Goal: Find specific page/section

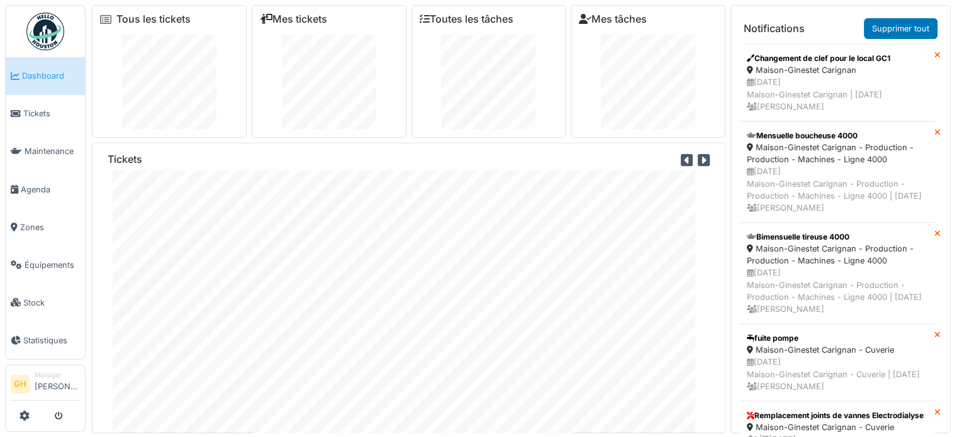
scroll to position [35, 0]
click at [38, 108] on span "Tickets" at bounding box center [51, 114] width 57 height 12
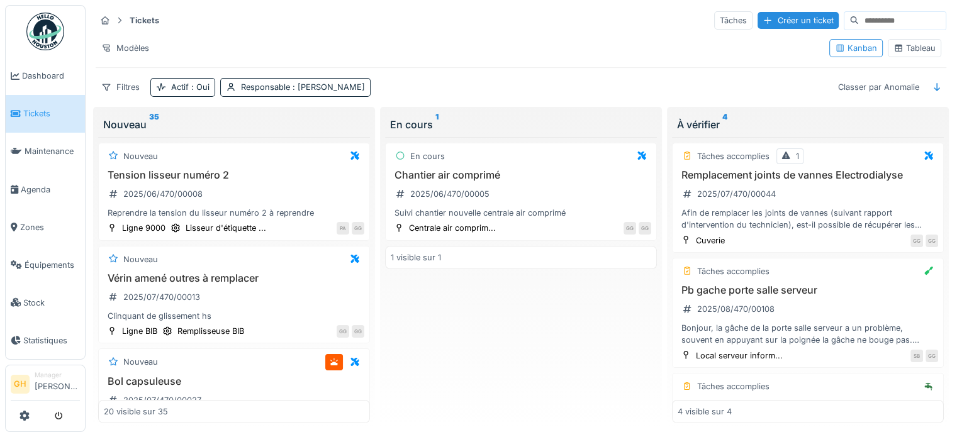
click at [900, 46] on div "Tableau" at bounding box center [915, 48] width 42 height 12
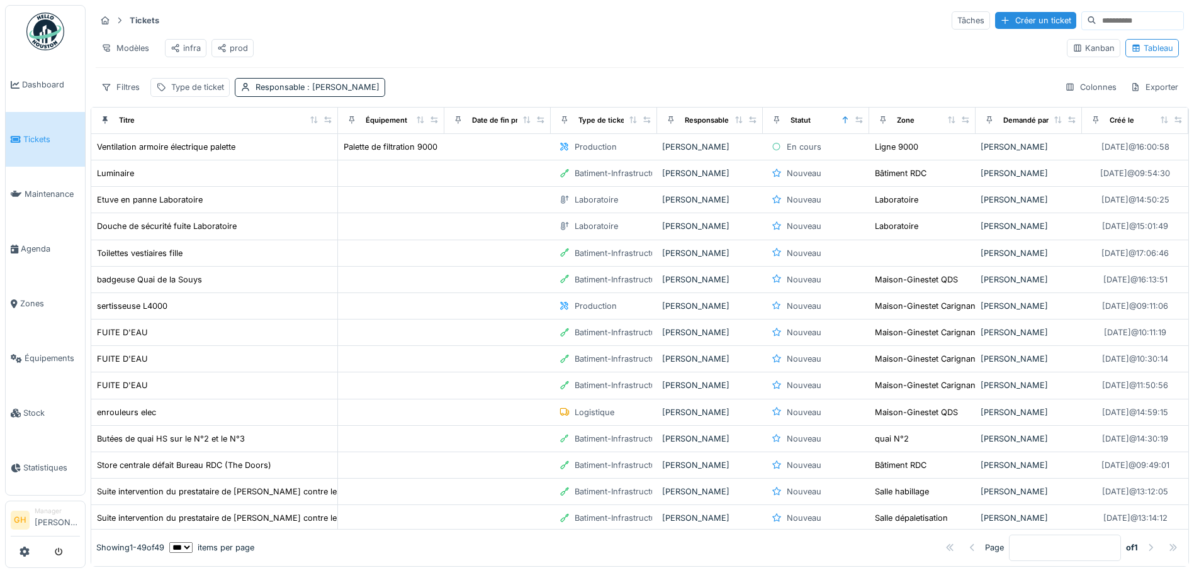
click at [240, 42] on div "prod" at bounding box center [232, 48] width 31 height 12
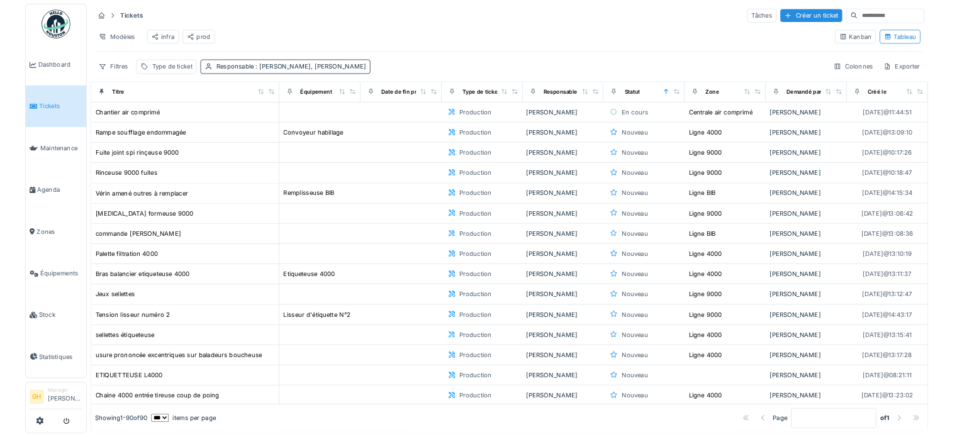
scroll to position [8, 0]
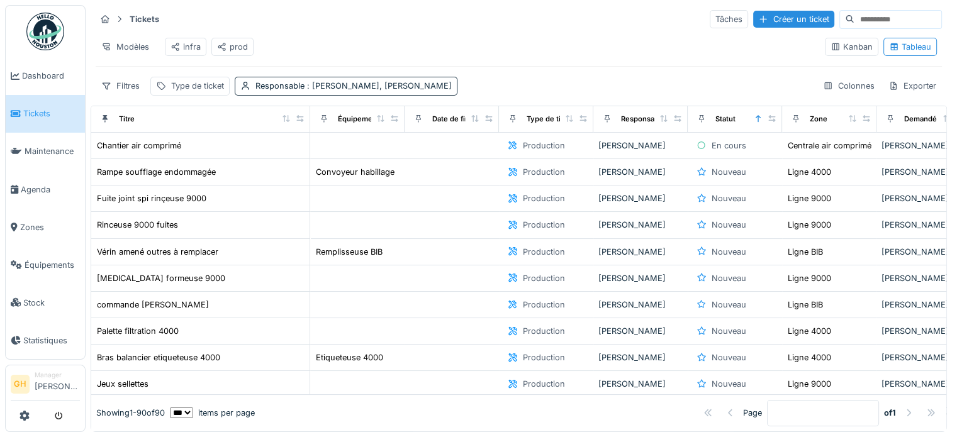
click at [232, 41] on div "prod" at bounding box center [232, 47] width 31 height 12
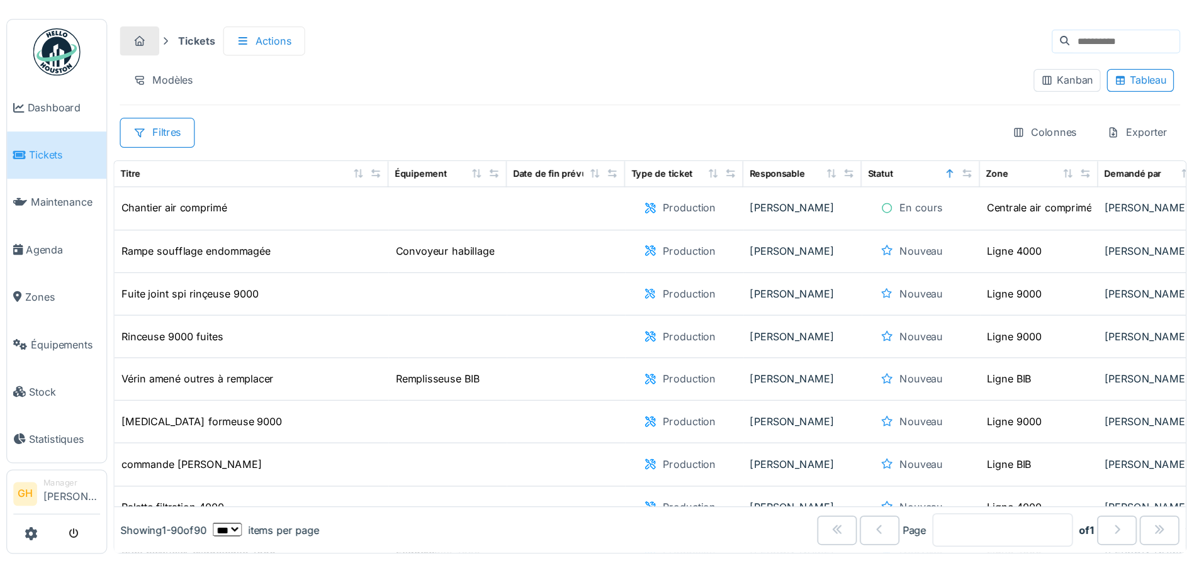
scroll to position [8, 0]
